Goal: Transaction & Acquisition: Obtain resource

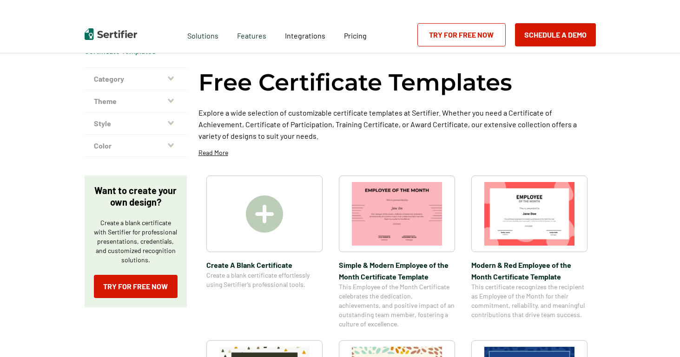
scroll to position [35, 0]
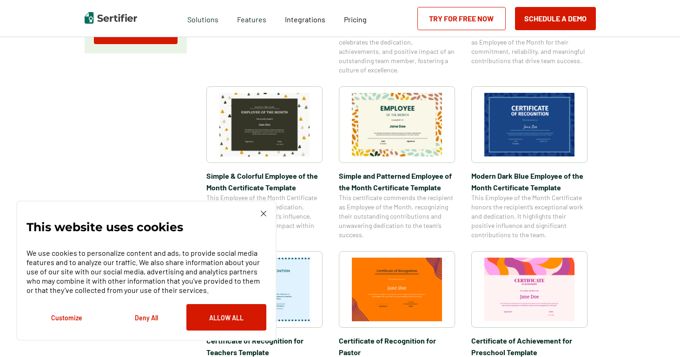
scroll to position [285, 0]
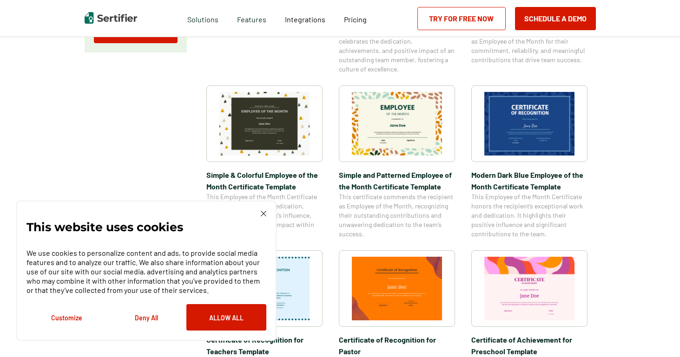
click at [378, 129] on img at bounding box center [397, 124] width 90 height 64
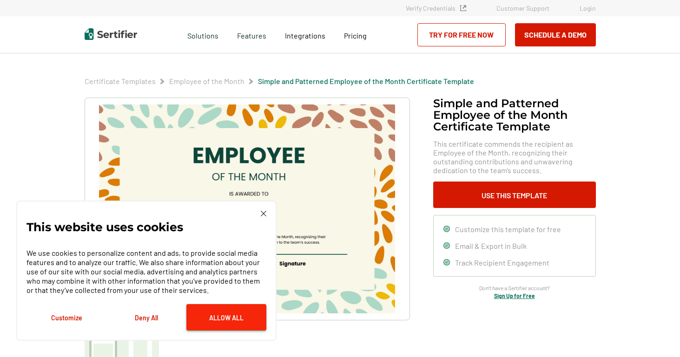
click at [207, 315] on button "Allow All" at bounding box center [226, 317] width 80 height 26
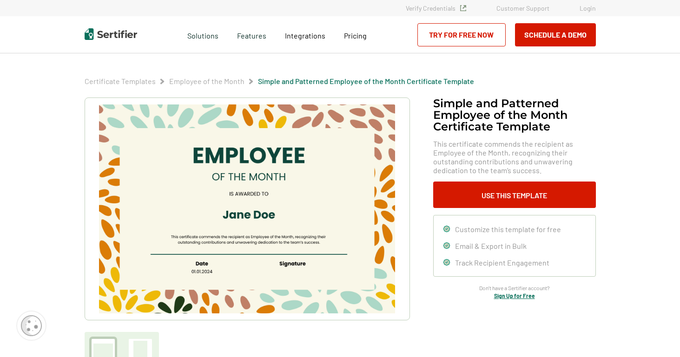
click at [273, 152] on img at bounding box center [246, 209] width 295 height 209
click at [466, 210] on div "Simple and Patterned Employee of the Month Certificate Template This certificat…" at bounding box center [514, 199] width 163 height 202
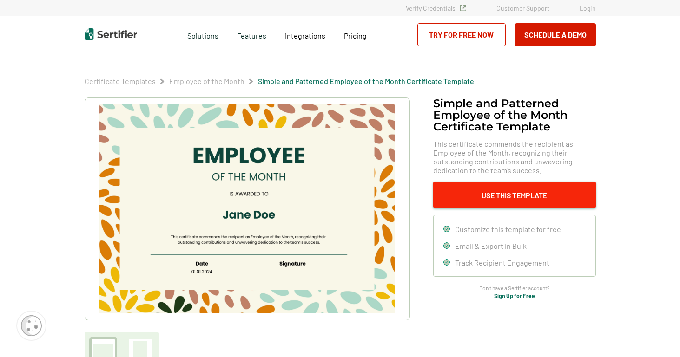
click at [466, 201] on button "Use This Template" at bounding box center [514, 195] width 163 height 26
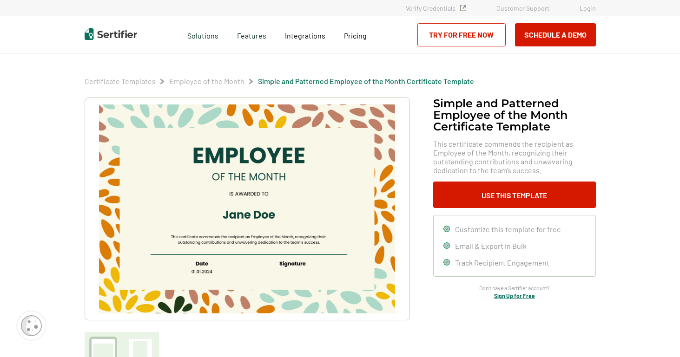
click at [461, 35] on link "Try for Free Now" at bounding box center [461, 34] width 88 height 23
